Goal: Transaction & Acquisition: Subscribe to service/newsletter

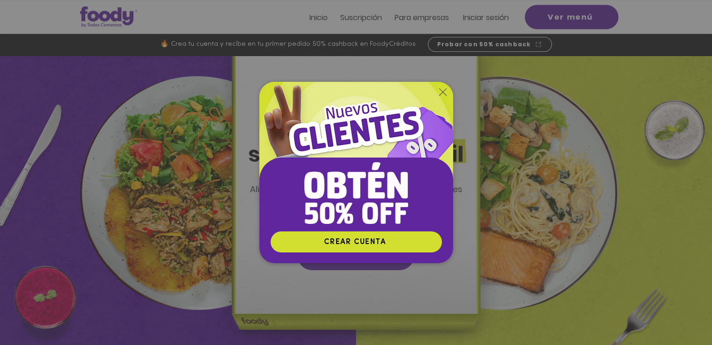
click at [442, 90] on icon "Volver al sitio" at bounding box center [442, 91] width 7 height 7
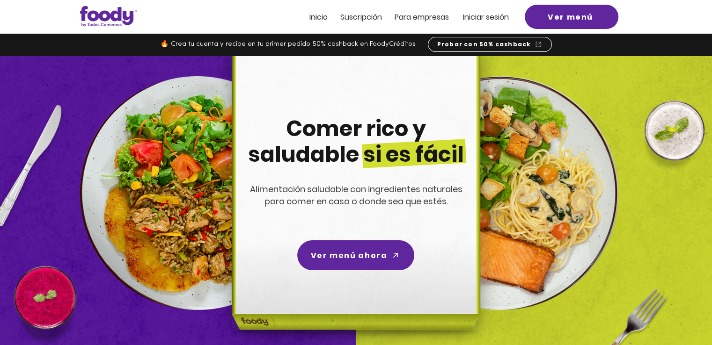
click at [360, 18] on span "Suscripción" at bounding box center [361, 17] width 42 height 11
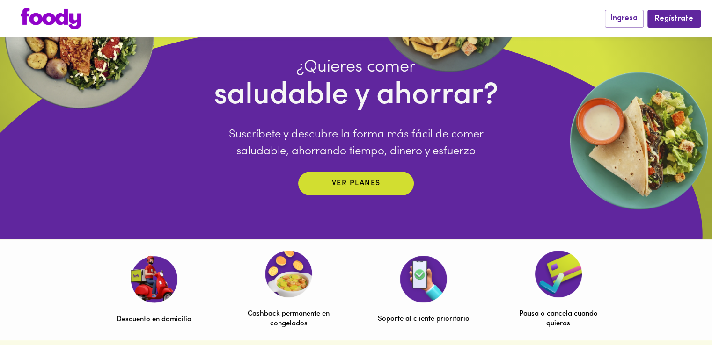
scroll to position [94, 0]
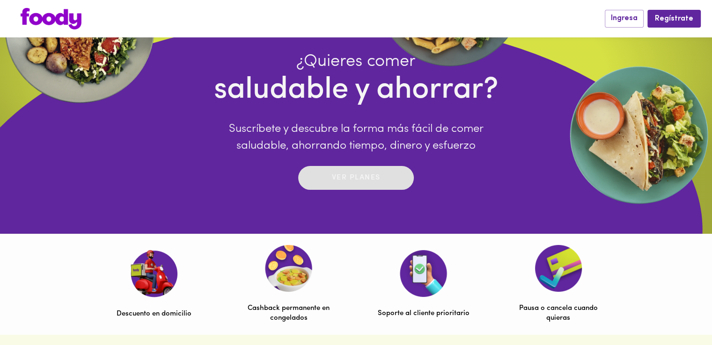
click at [344, 176] on p "Ver planes" at bounding box center [356, 178] width 49 height 11
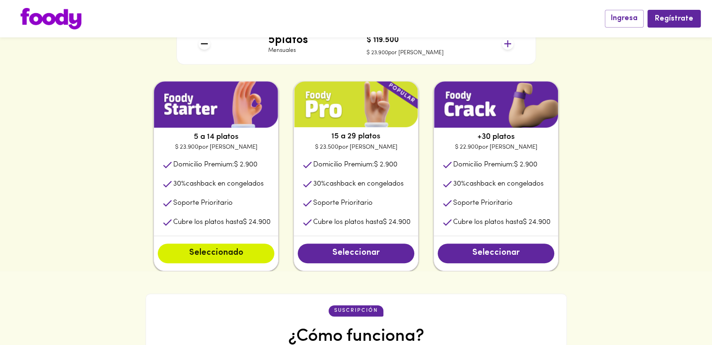
scroll to position [468, 0]
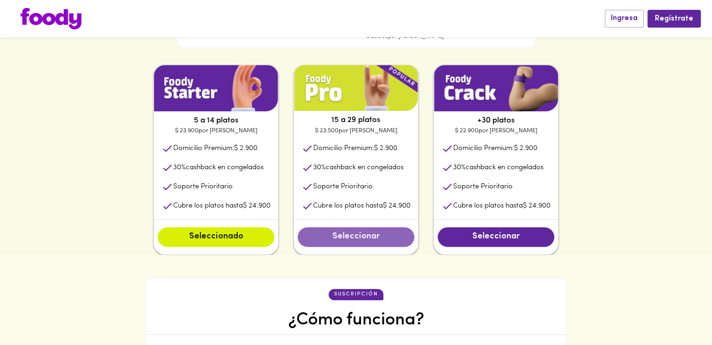
click at [363, 242] on span "Seleccionar" at bounding box center [356, 237] width 98 height 10
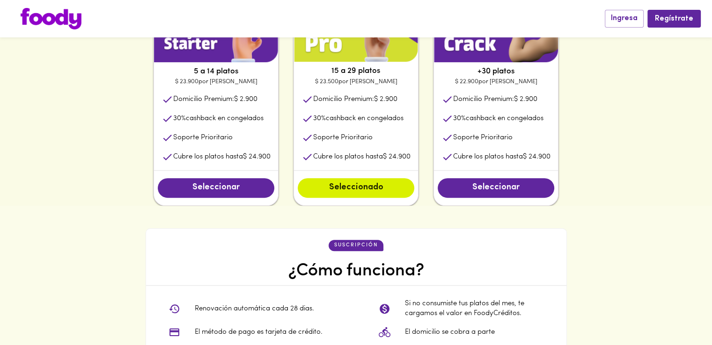
scroll to position [608, 0]
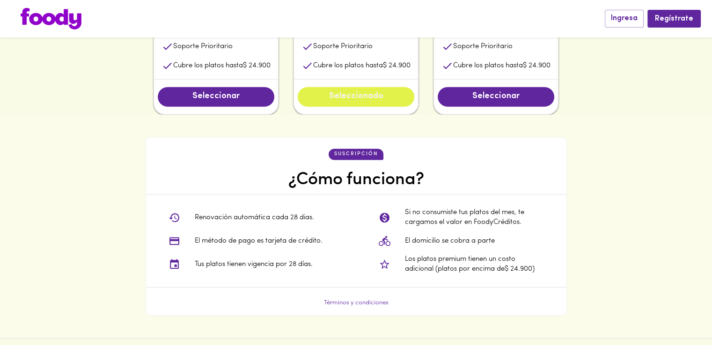
click at [347, 103] on button "Seleccionado" at bounding box center [356, 97] width 116 height 20
click at [351, 99] on span "Seleccionado" at bounding box center [356, 97] width 98 height 10
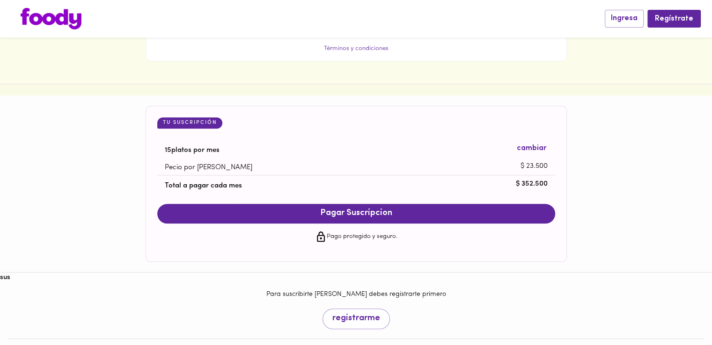
scroll to position [874, 0]
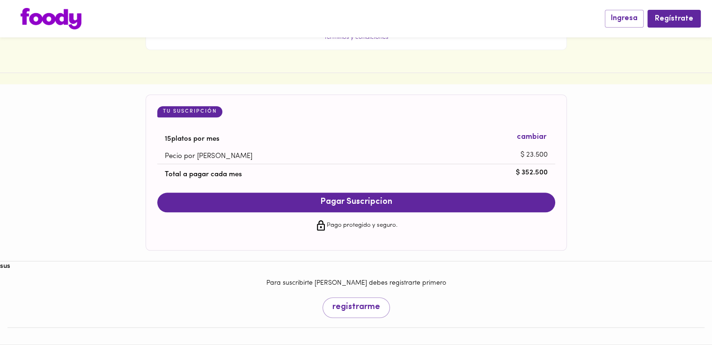
click at [541, 137] on span "cambiar" at bounding box center [530, 137] width 29 height 11
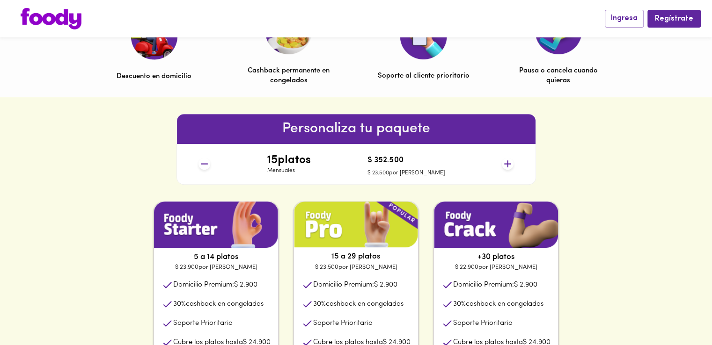
scroll to position [327, 0]
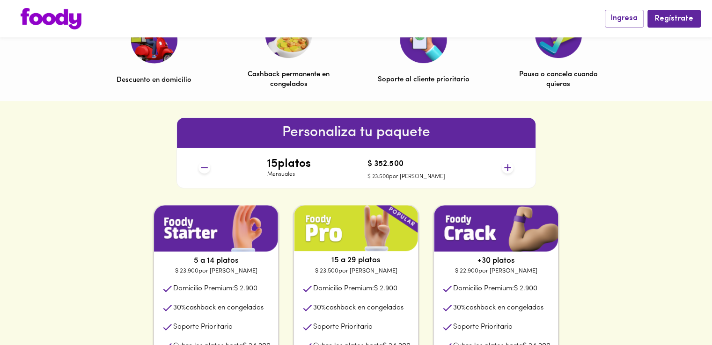
click at [507, 169] on icon at bounding box center [507, 167] width 7 height 7
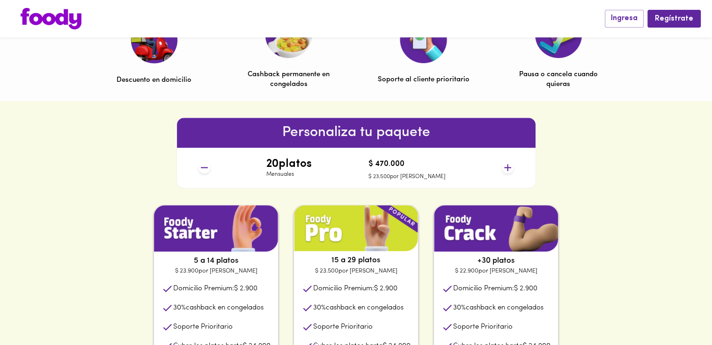
click at [507, 169] on icon at bounding box center [507, 167] width 7 height 7
click at [202, 171] on icon at bounding box center [204, 168] width 12 height 12
click at [204, 171] on icon at bounding box center [204, 168] width 12 height 12
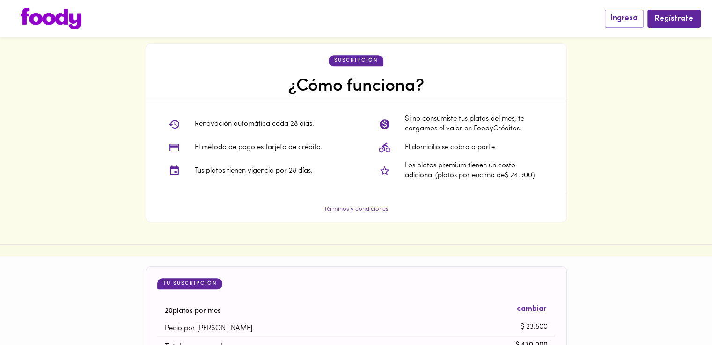
scroll to position [842, 0]
